Goal: Task Accomplishment & Management: Use online tool/utility

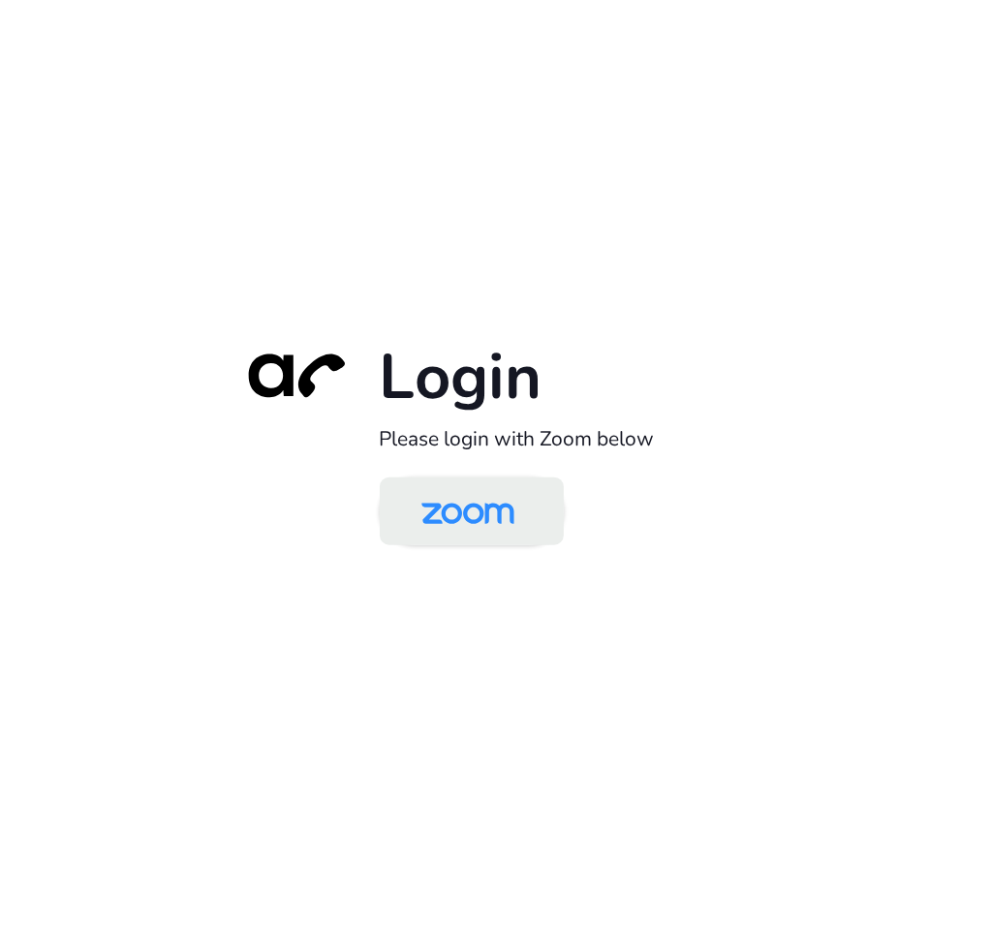
click at [470, 526] on img at bounding box center [468, 513] width 134 height 63
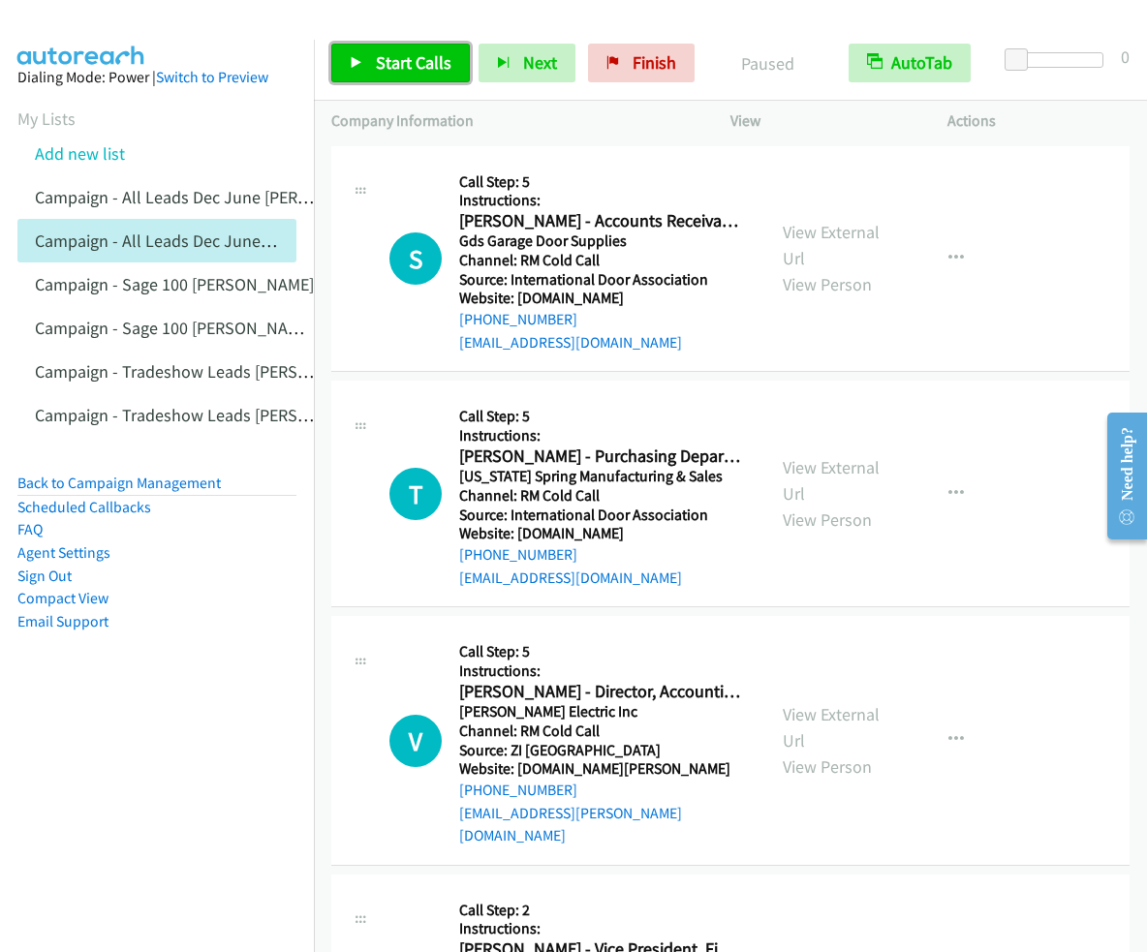
click at [422, 47] on link "Start Calls" at bounding box center [400, 63] width 139 height 39
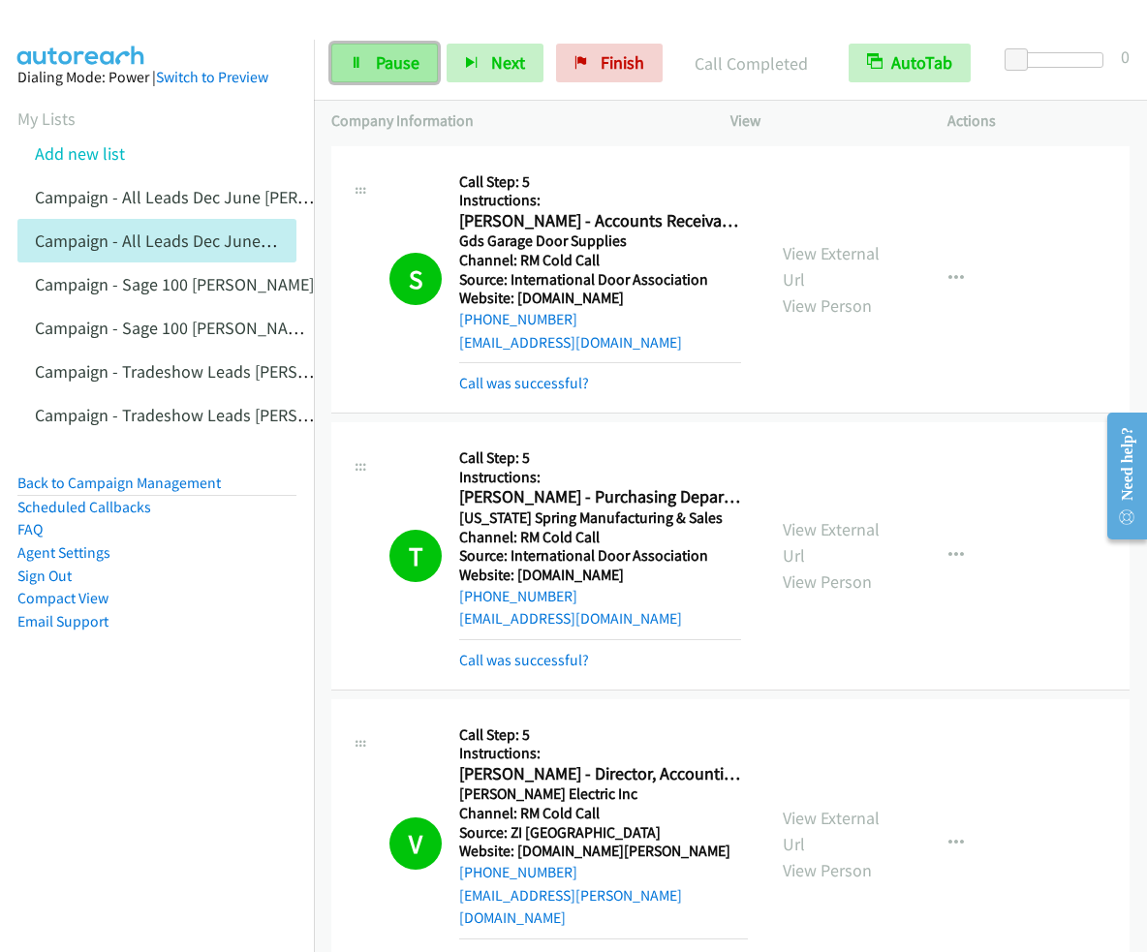
click at [387, 63] on span "Pause" at bounding box center [398, 62] width 44 height 22
click at [421, 61] on span "Start Calls" at bounding box center [414, 62] width 76 height 22
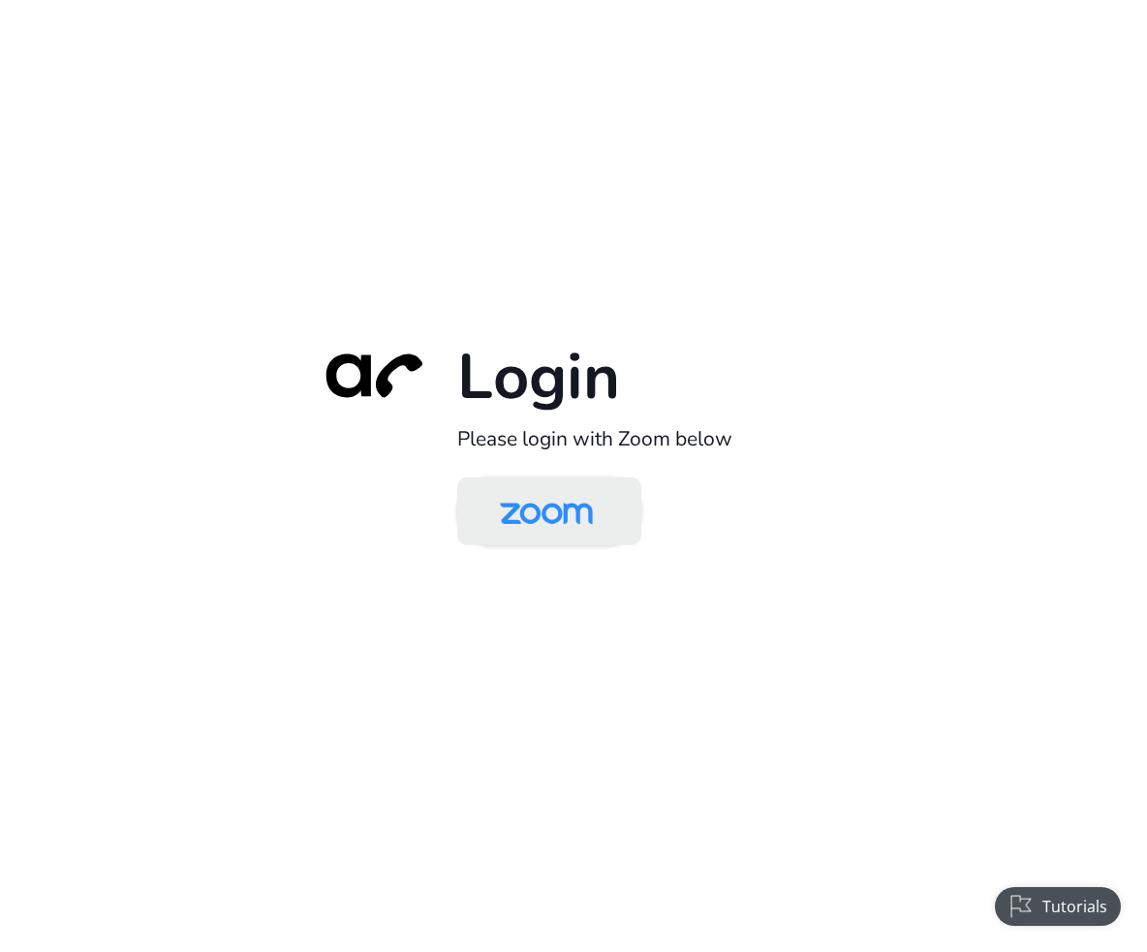
click at [547, 511] on img at bounding box center [547, 513] width 134 height 63
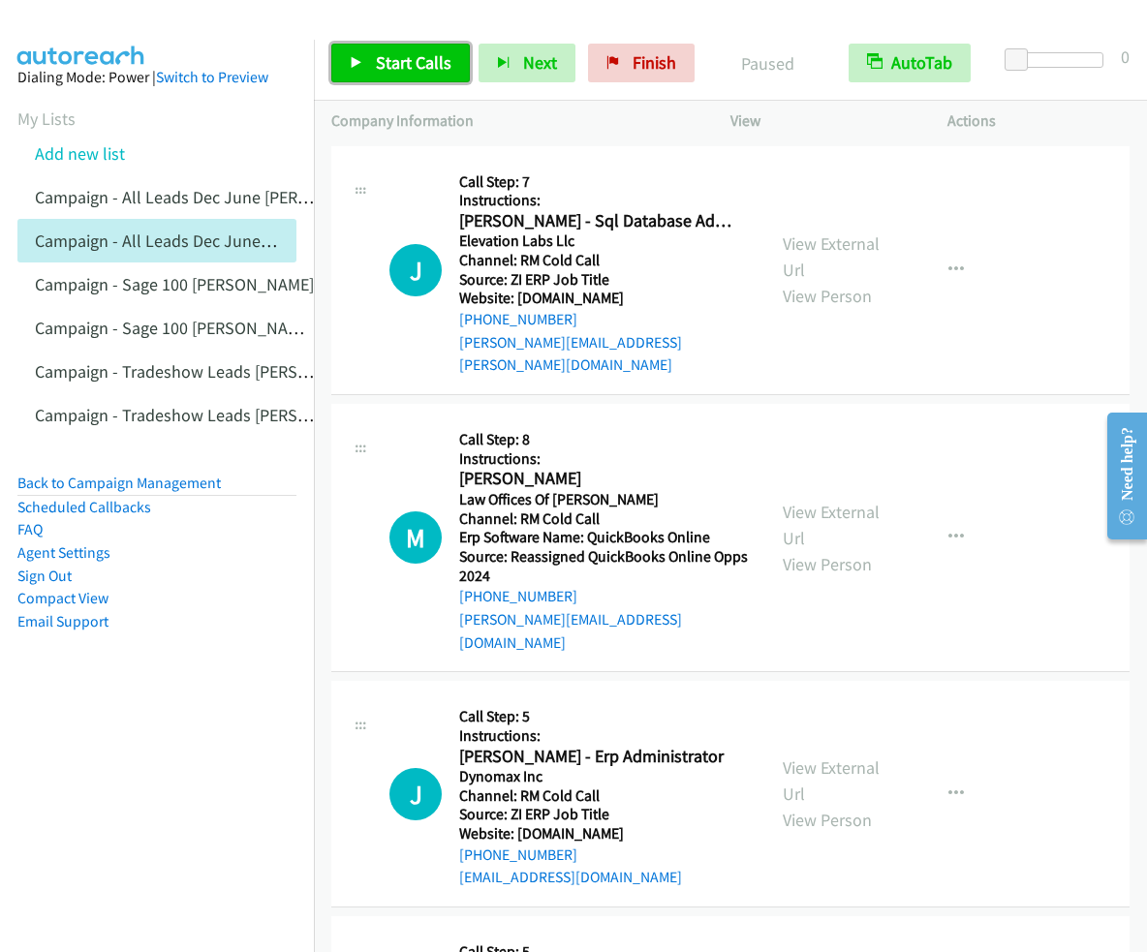
click at [415, 74] on link "Start Calls" at bounding box center [400, 63] width 139 height 39
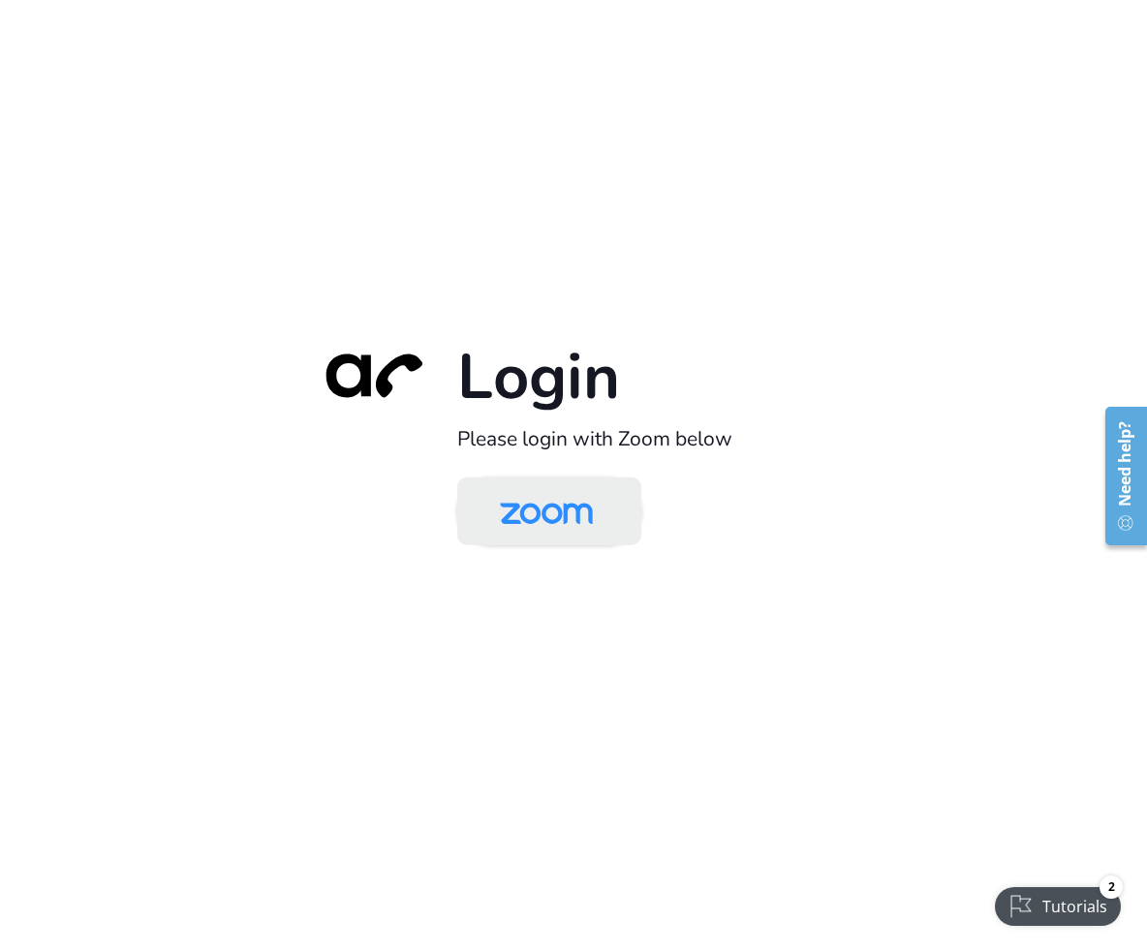
click at [558, 526] on img at bounding box center [547, 513] width 134 height 63
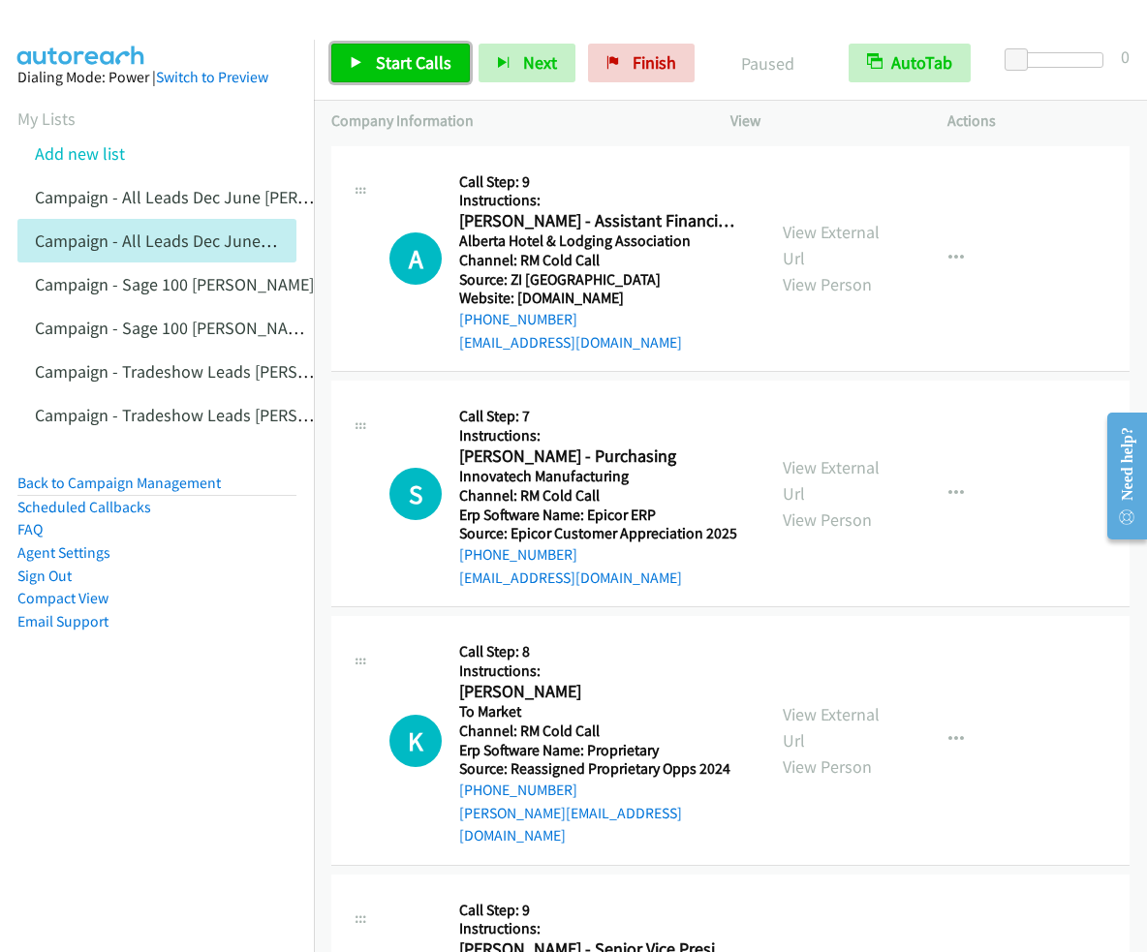
click at [426, 66] on span "Start Calls" at bounding box center [414, 62] width 76 height 22
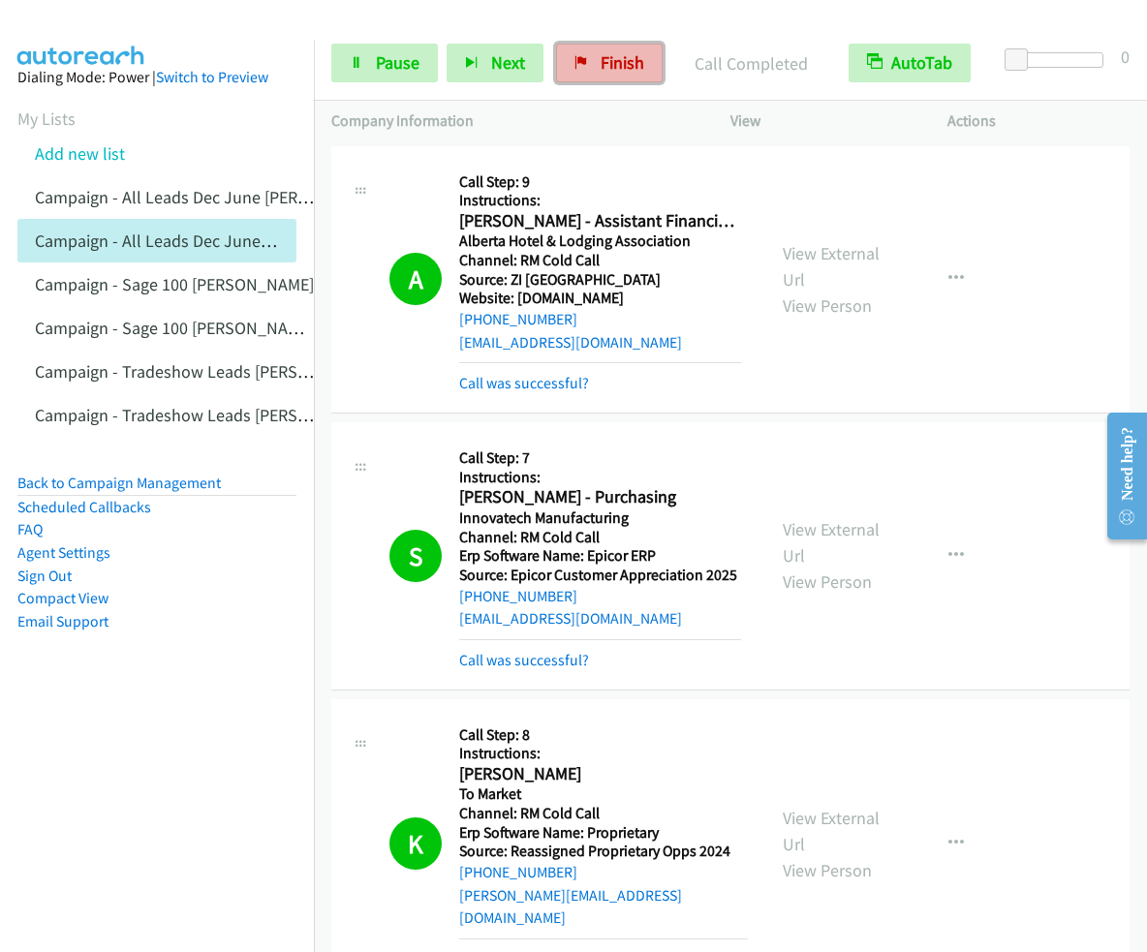
click at [616, 64] on span "Finish" at bounding box center [623, 62] width 44 height 22
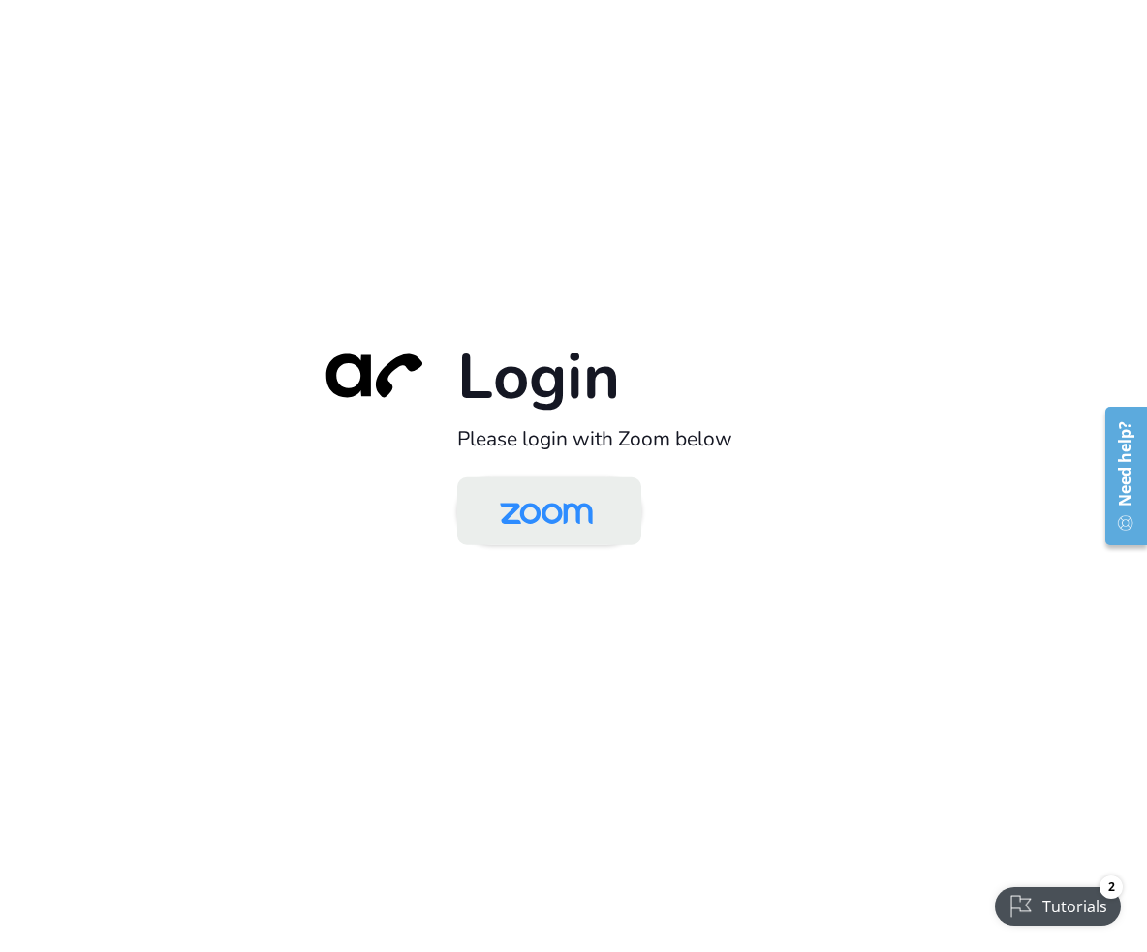
click at [525, 503] on img at bounding box center [547, 513] width 134 height 63
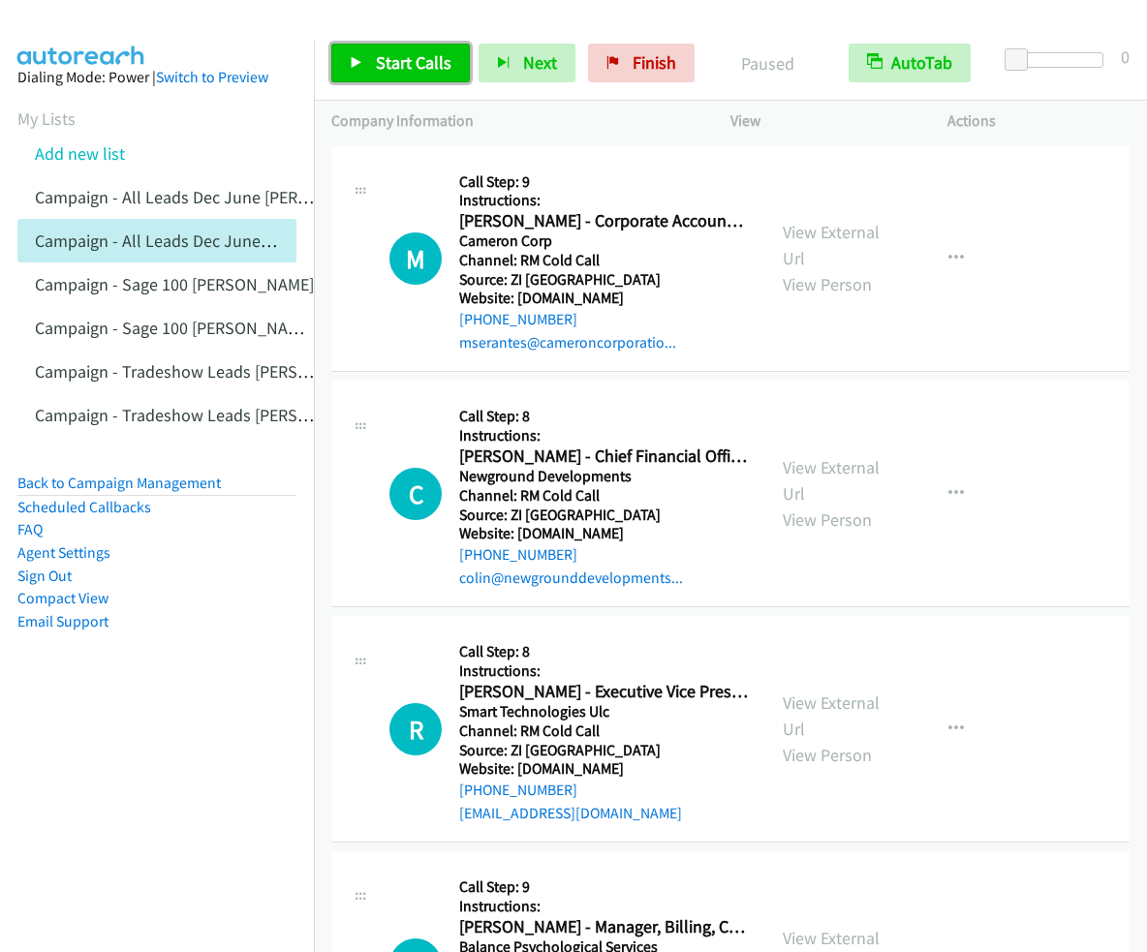
click at [419, 57] on span "Start Calls" at bounding box center [414, 62] width 76 height 22
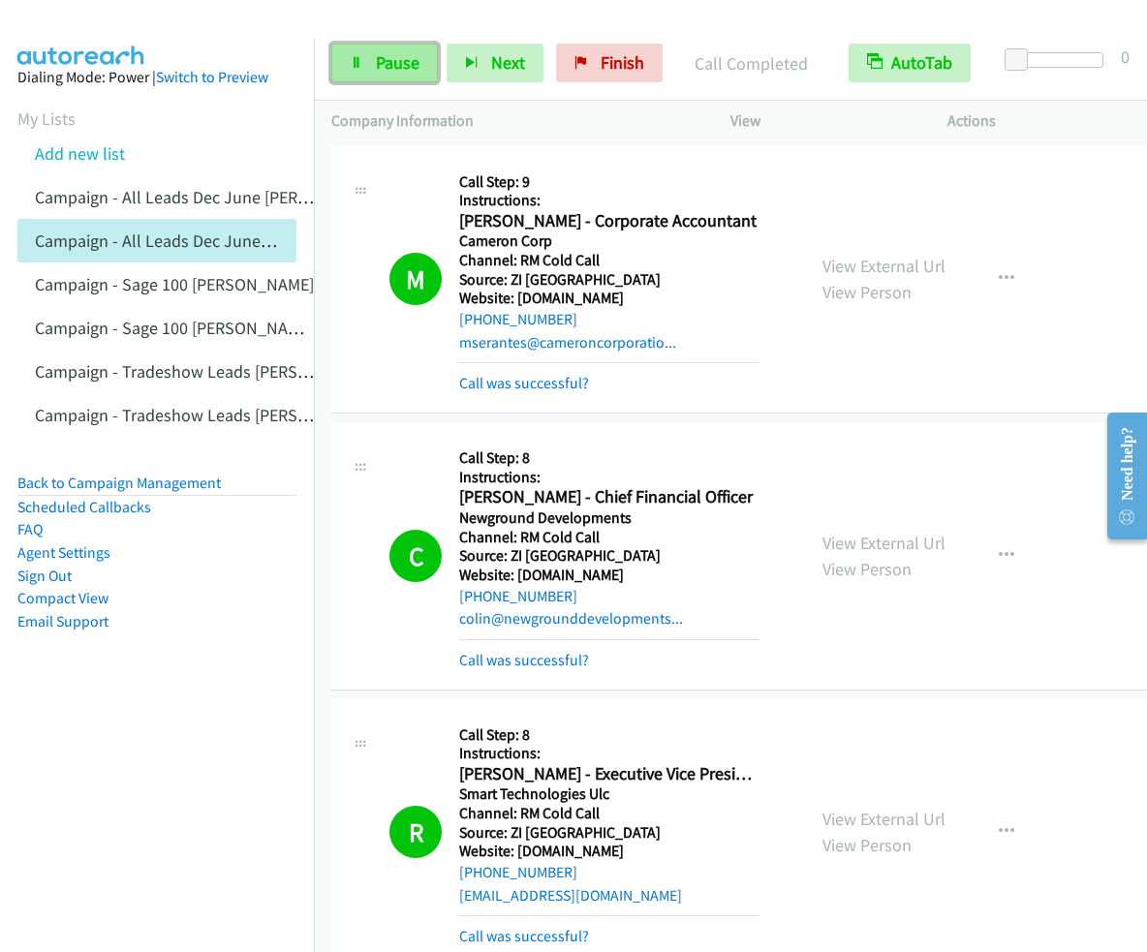
click at [391, 69] on span "Pause" at bounding box center [398, 62] width 44 height 22
click at [394, 60] on span "Start Calls" at bounding box center [414, 62] width 76 height 22
